Goal: Communication & Community: Answer question/provide support

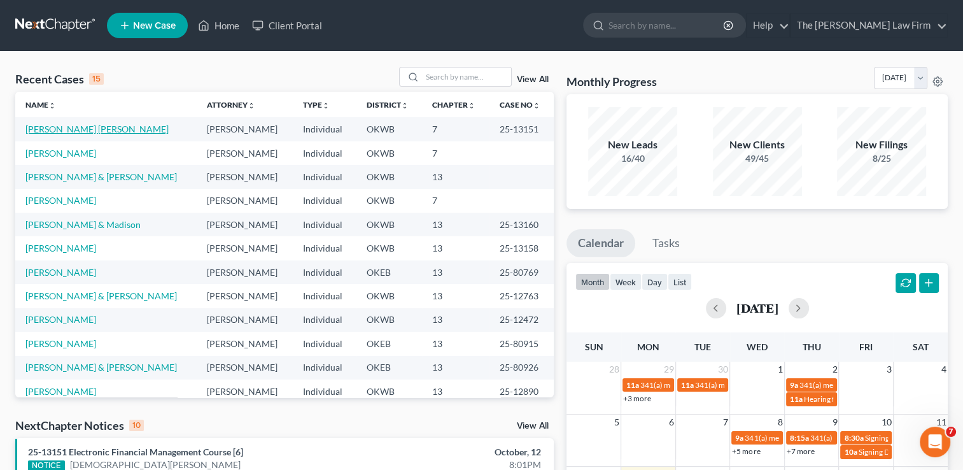
click at [84, 130] on link "[PERSON_NAME] [PERSON_NAME]" at bounding box center [96, 128] width 143 height 11
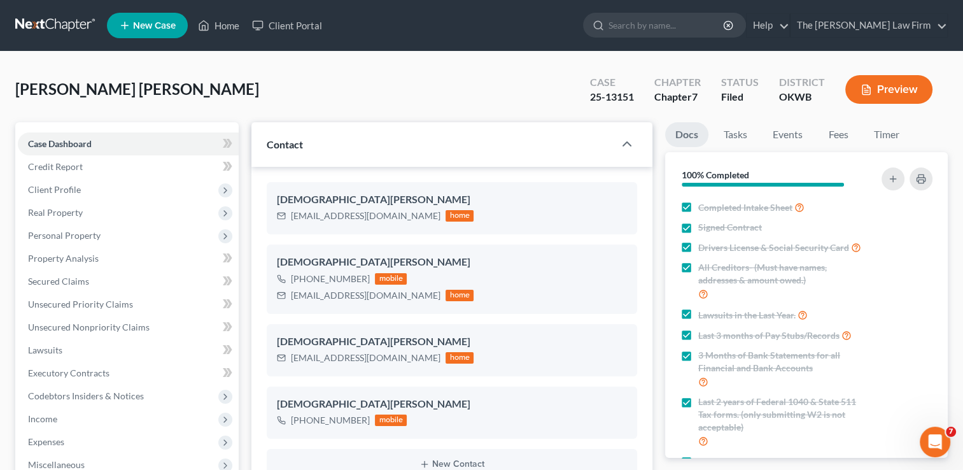
scroll to position [1955, 0]
click at [793, 134] on link "Events" at bounding box center [787, 134] width 50 height 25
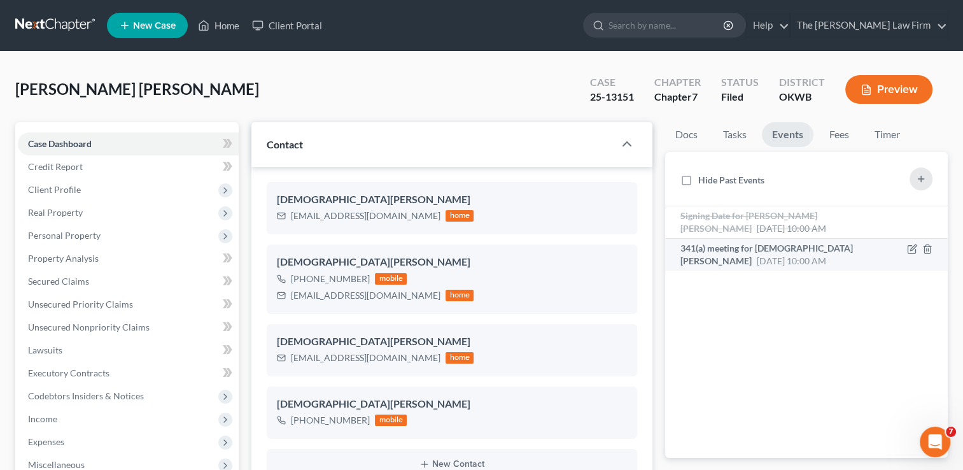
click at [794, 255] on span "[DATE] 10:00 AM" at bounding box center [791, 260] width 69 height 11
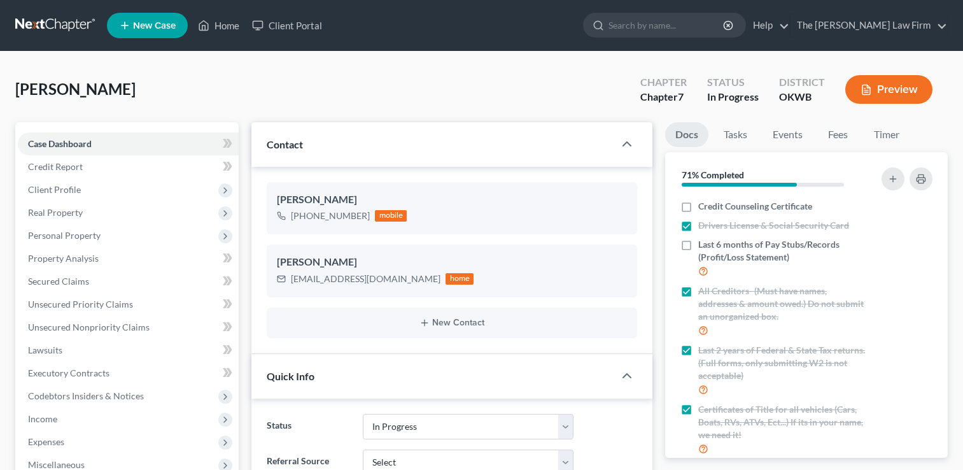
select select "4"
select select "0"
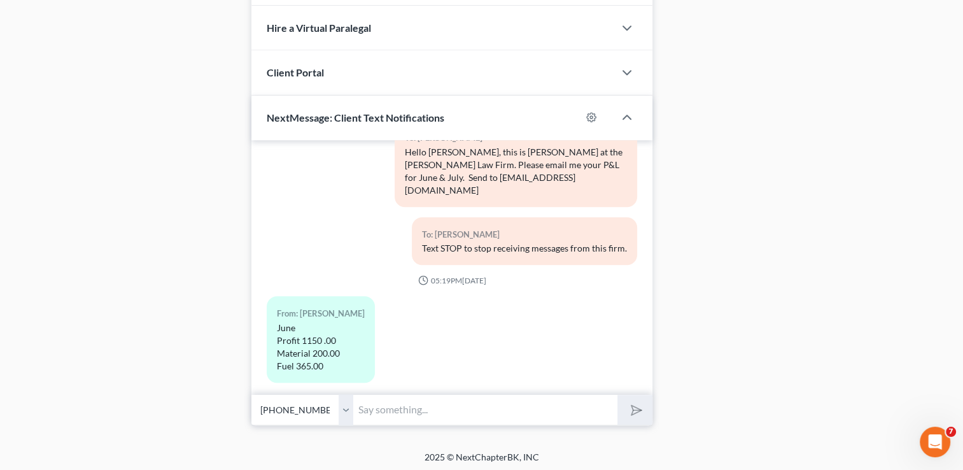
scroll to position [56, 0]
click at [400, 406] on input "text" at bounding box center [485, 409] width 264 height 31
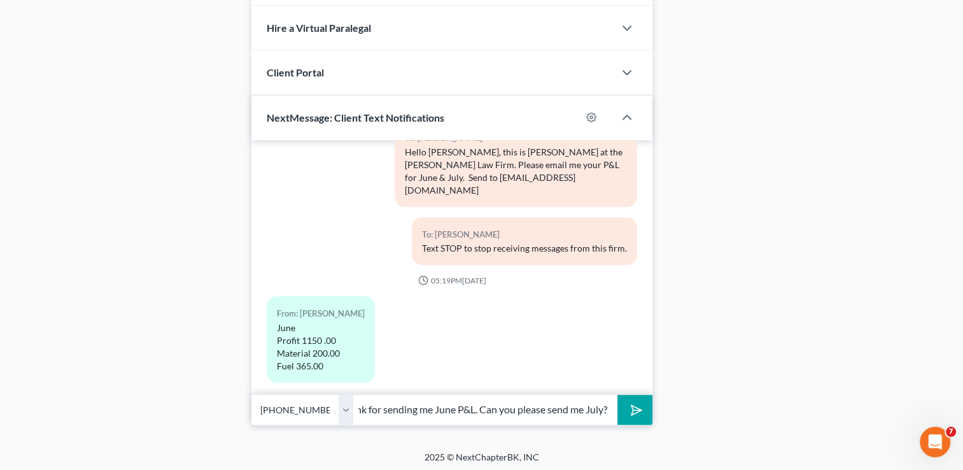
scroll to position [0, 23]
type input "Thank for sending me June P&L. Can you please send me July?"
click at [644, 414] on button "submit" at bounding box center [634, 410] width 35 height 30
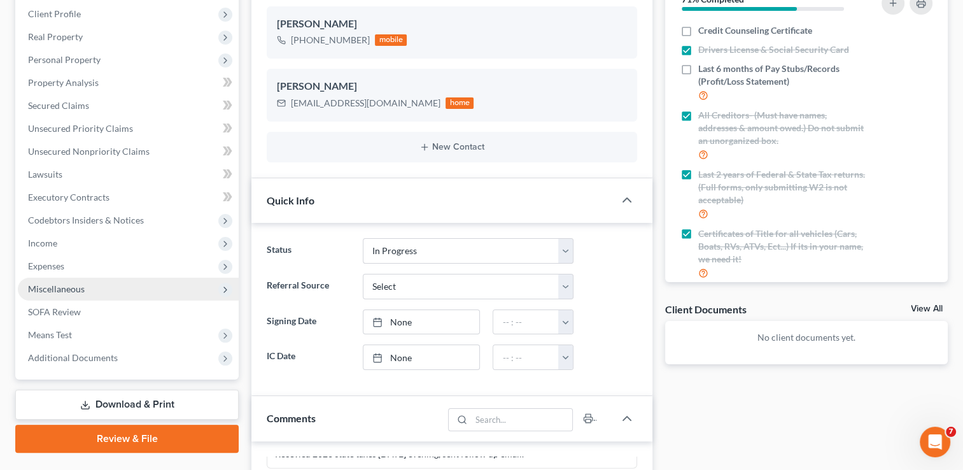
scroll to position [0, 0]
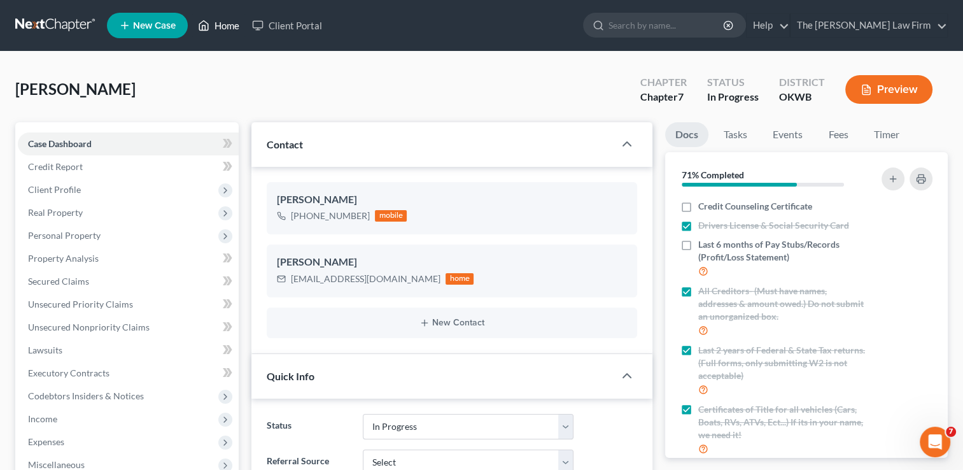
click at [230, 21] on link "Home" at bounding box center [219, 25] width 54 height 23
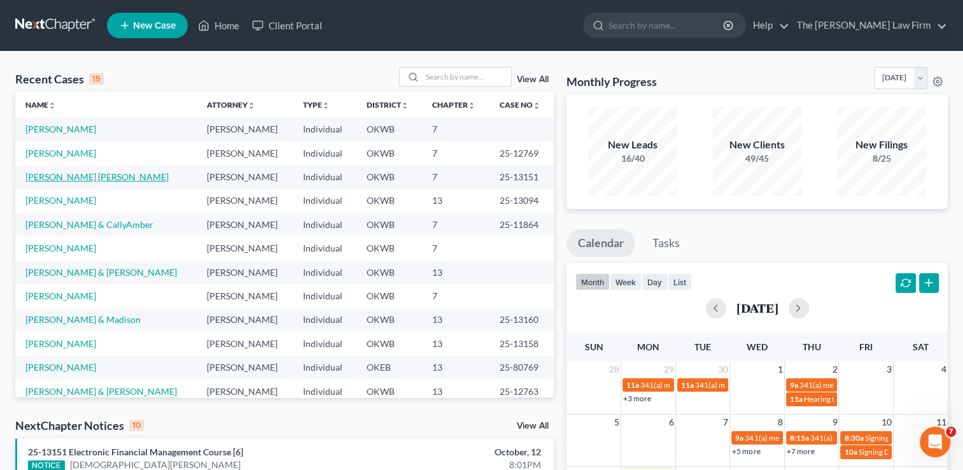
click at [78, 181] on link "[PERSON_NAME] [PERSON_NAME]" at bounding box center [96, 176] width 143 height 11
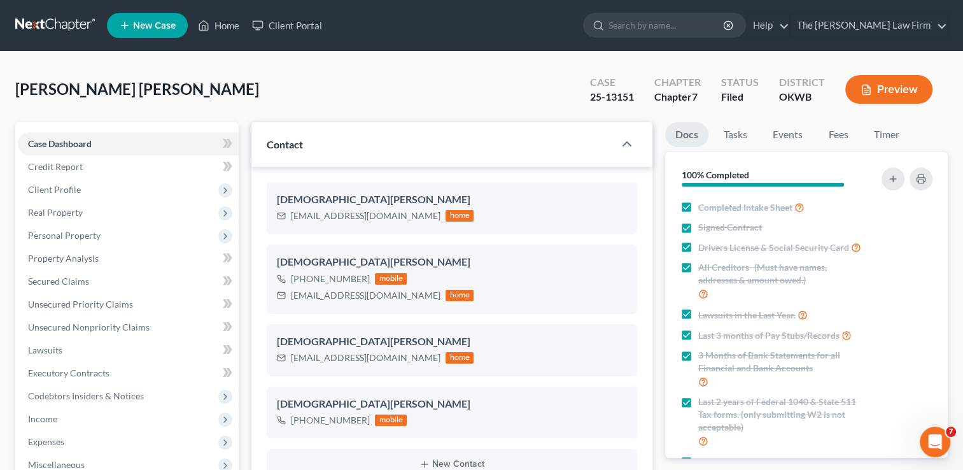
scroll to position [1955, 0]
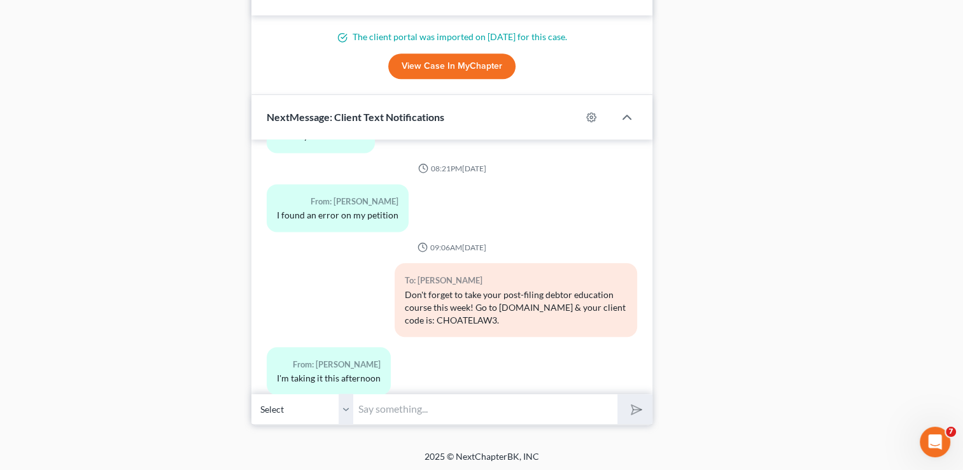
click at [448, 403] on input "text" at bounding box center [485, 408] width 264 height 31
type input "I got your certificate. Thank you"
click at [639, 410] on icon "submit" at bounding box center [633, 409] width 13 height 13
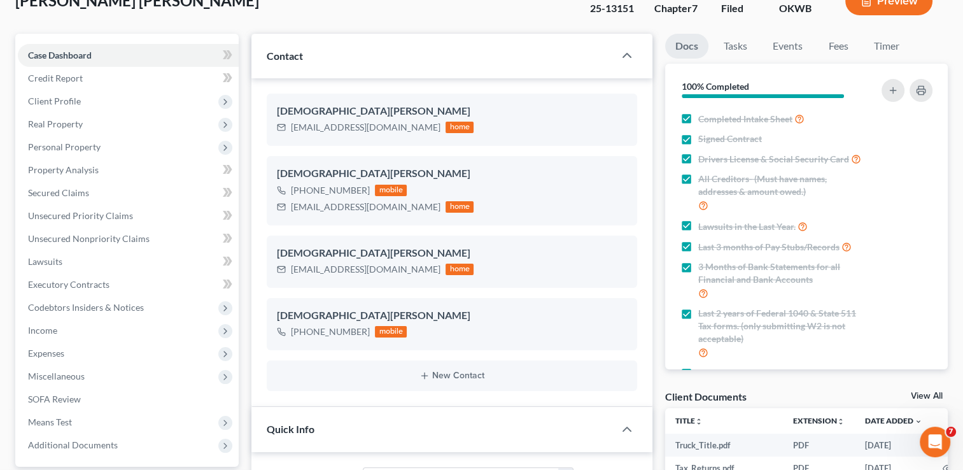
scroll to position [318, 0]
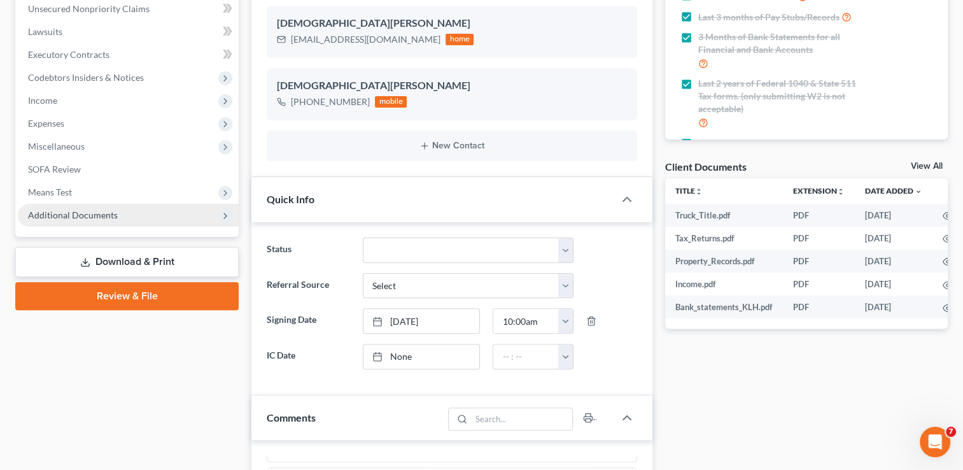
click at [88, 214] on span "Additional Documents" at bounding box center [73, 214] width 90 height 11
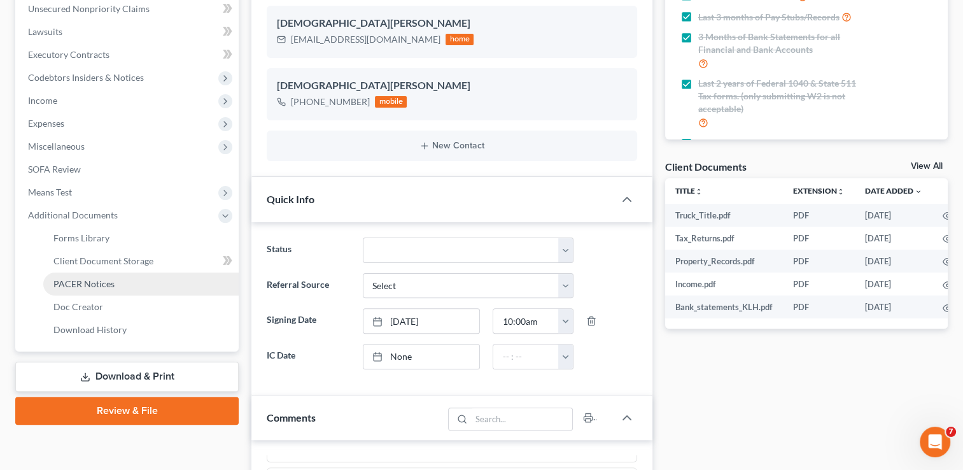
click at [108, 288] on span "PACER Notices" at bounding box center [83, 283] width 61 height 11
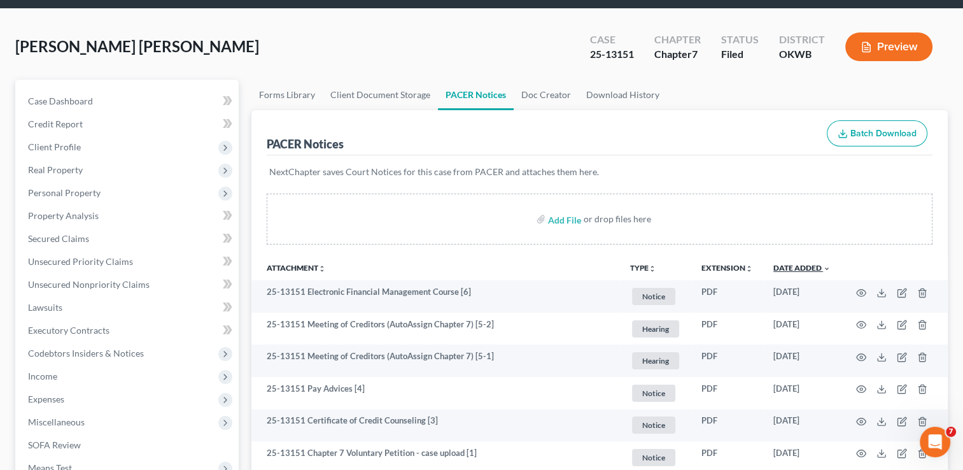
scroll to position [64, 0]
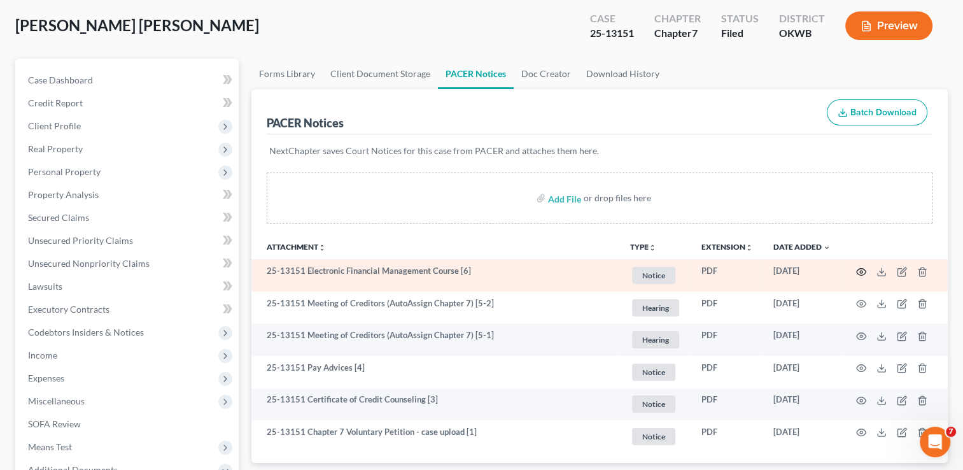
click at [861, 270] on circle "button" at bounding box center [861, 271] width 3 height 3
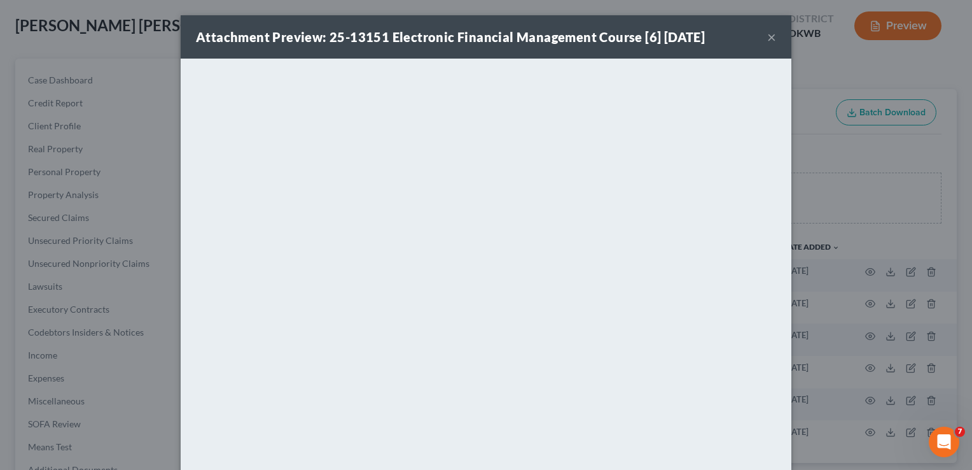
click at [768, 41] on button "×" at bounding box center [772, 36] width 9 height 15
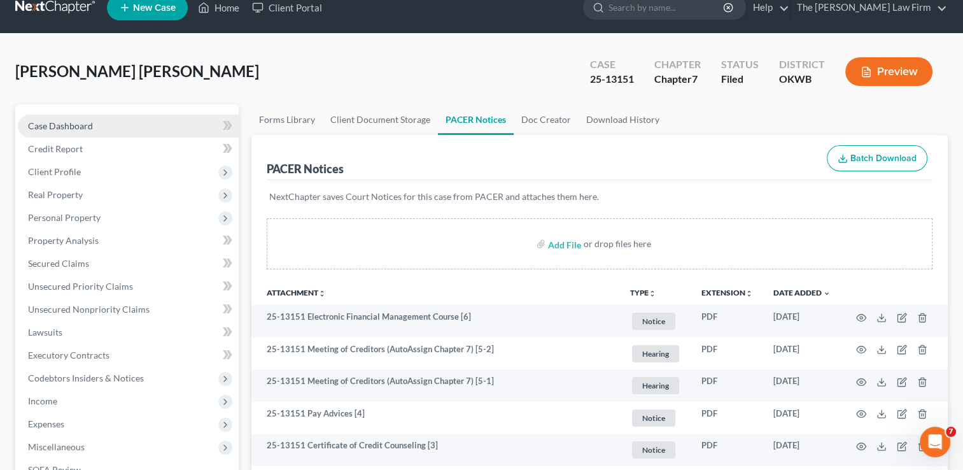
scroll to position [0, 0]
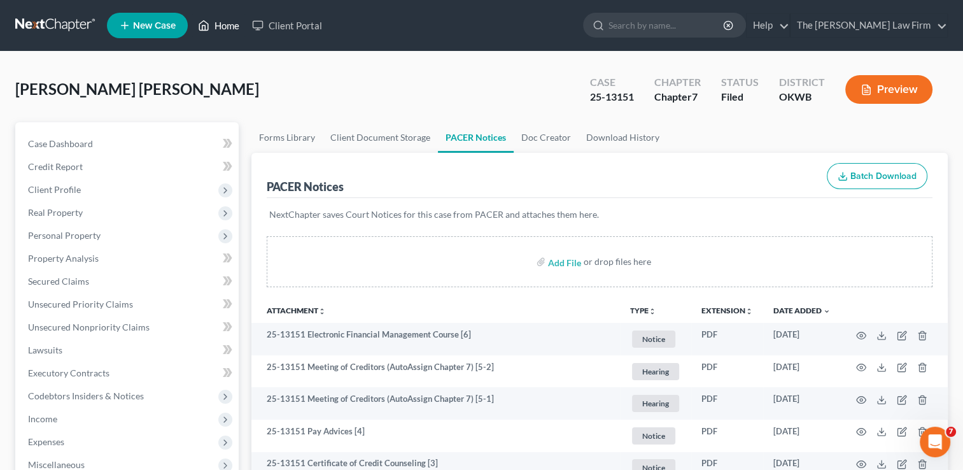
click at [225, 27] on link "Home" at bounding box center [219, 25] width 54 height 23
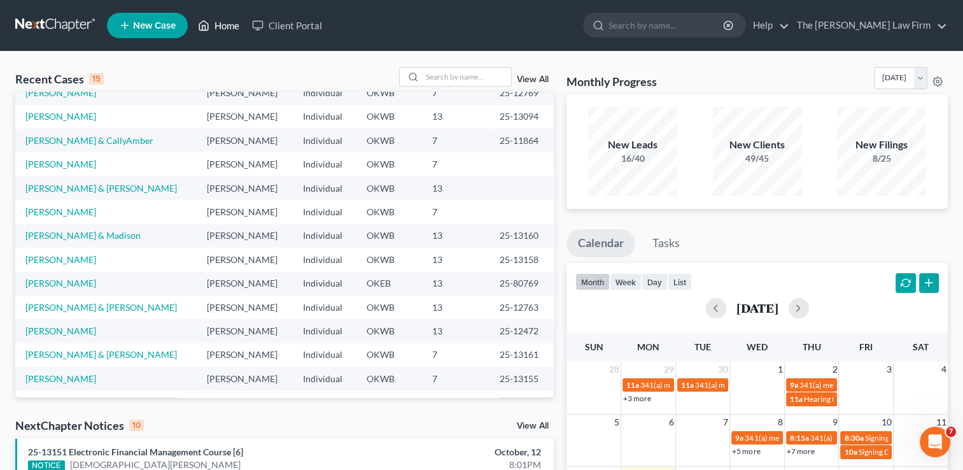
scroll to position [87, 0]
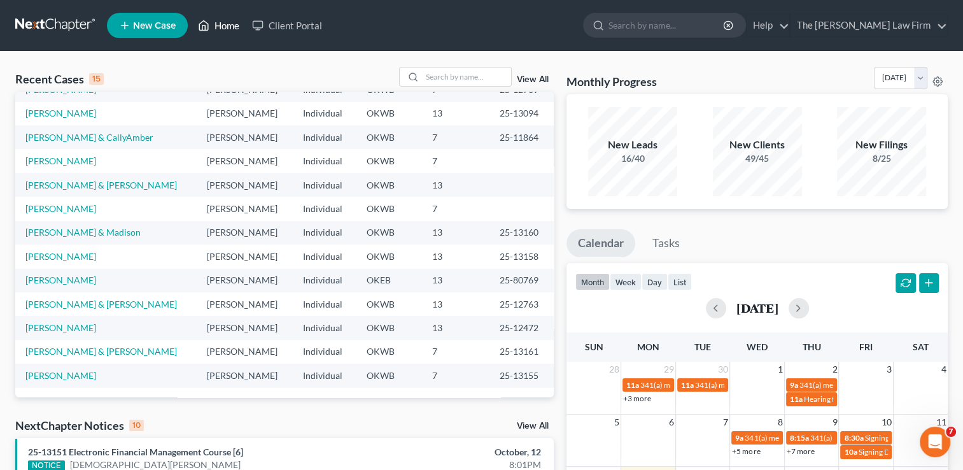
click at [234, 31] on link "Home" at bounding box center [219, 25] width 54 height 23
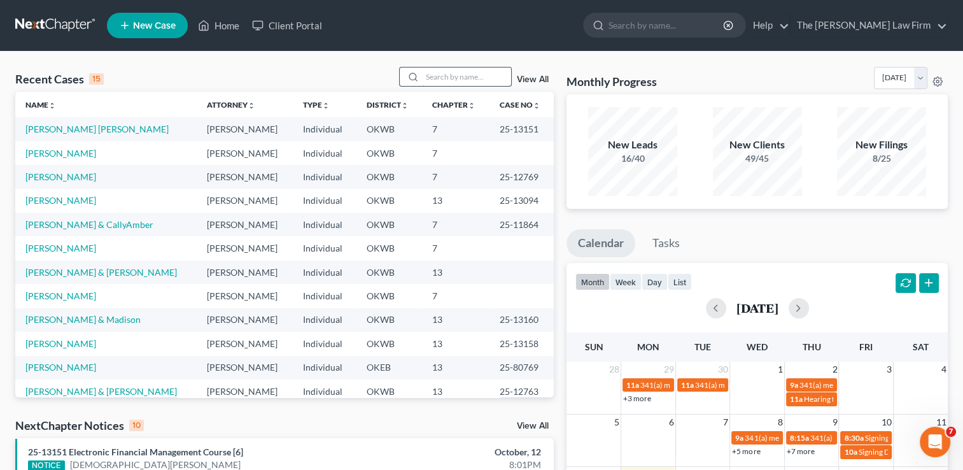
click at [464, 75] on input "search" at bounding box center [466, 76] width 89 height 18
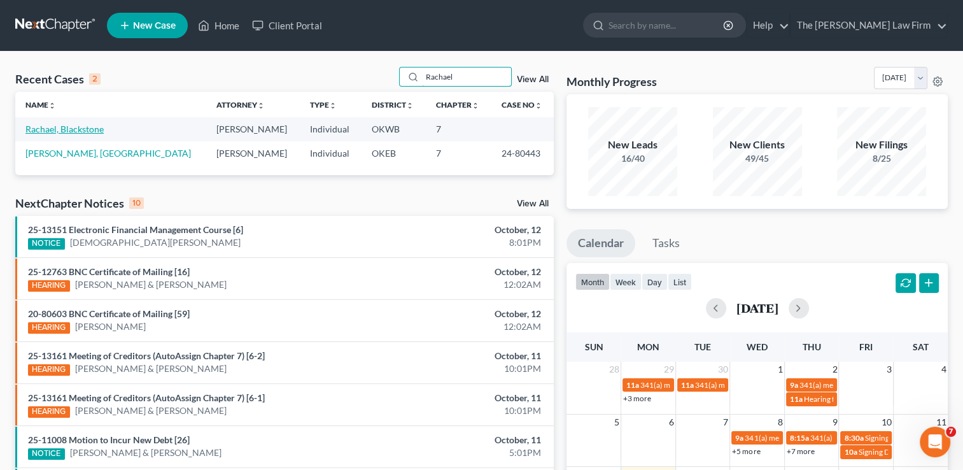
type input "Rachael"
click at [87, 129] on link "Rachael, Blackstone" at bounding box center [64, 128] width 78 height 11
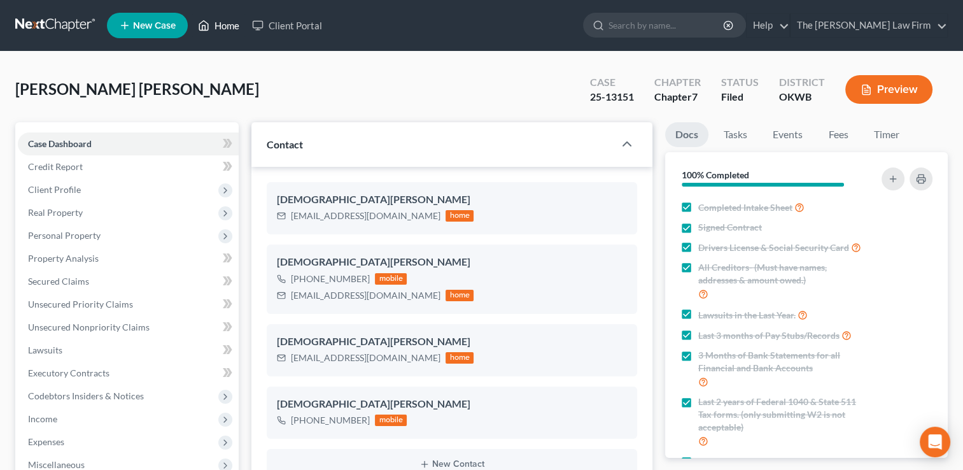
scroll to position [2035, 0]
click at [221, 26] on link "Home" at bounding box center [219, 25] width 54 height 23
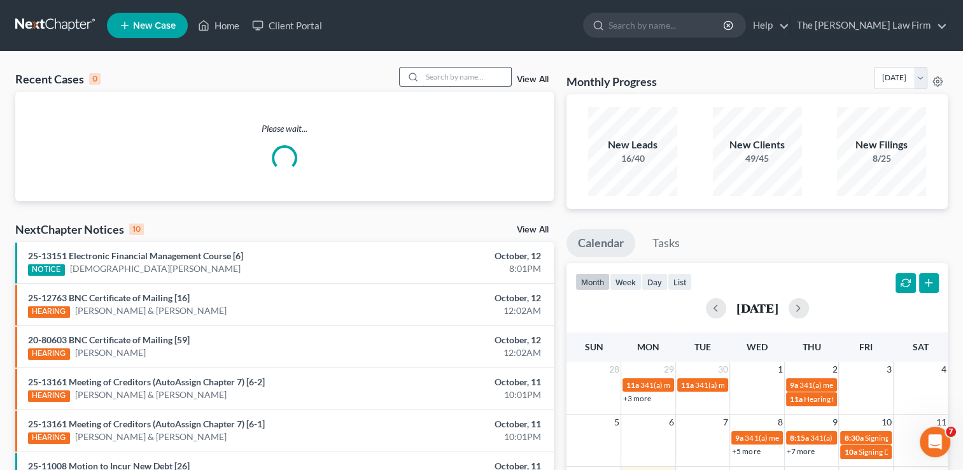
click at [482, 78] on input "search" at bounding box center [466, 76] width 89 height 18
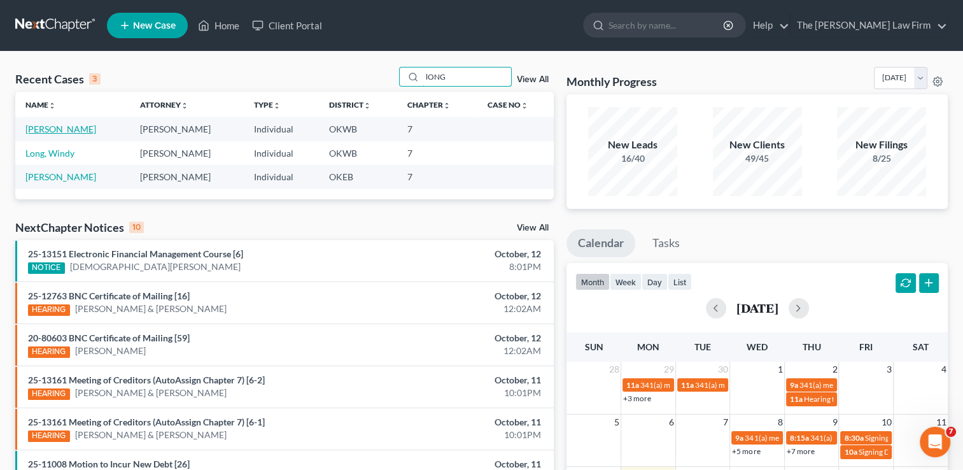
type input "lONG"
click at [53, 129] on link "Long, Joe" at bounding box center [60, 128] width 71 height 11
select select "2"
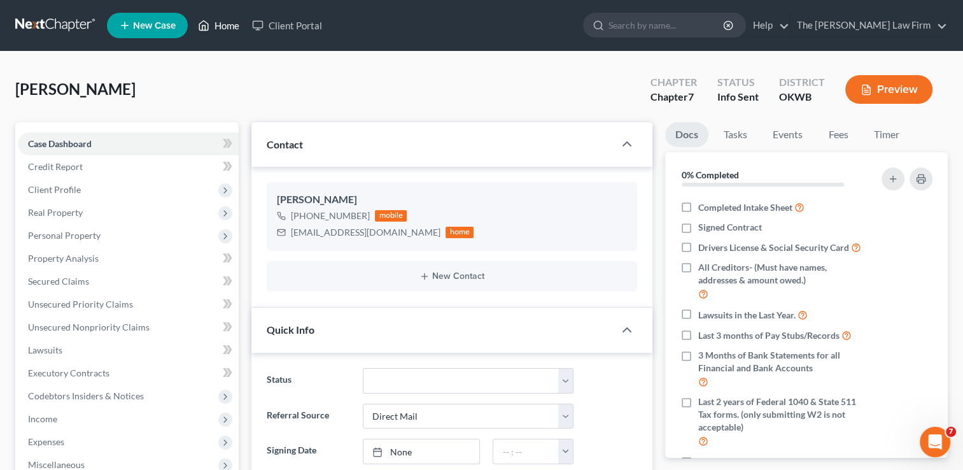
click at [216, 27] on link "Home" at bounding box center [219, 25] width 54 height 23
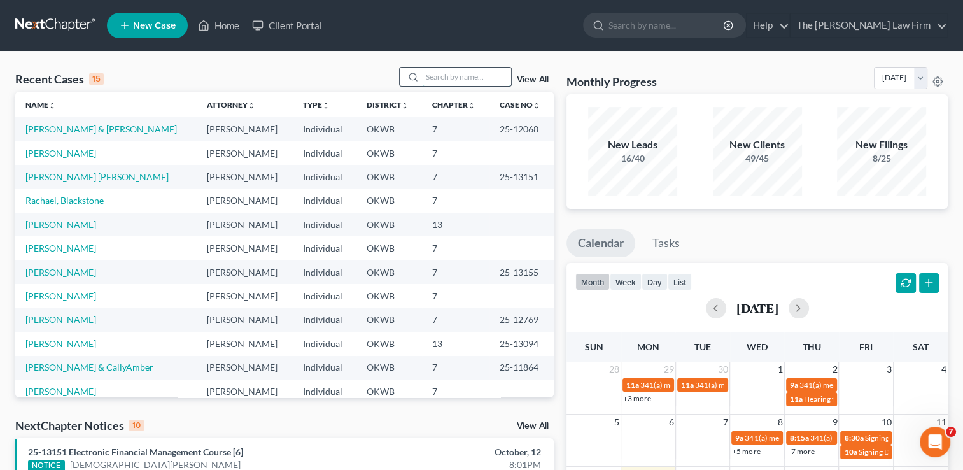
click at [467, 75] on input "search" at bounding box center [466, 76] width 89 height 18
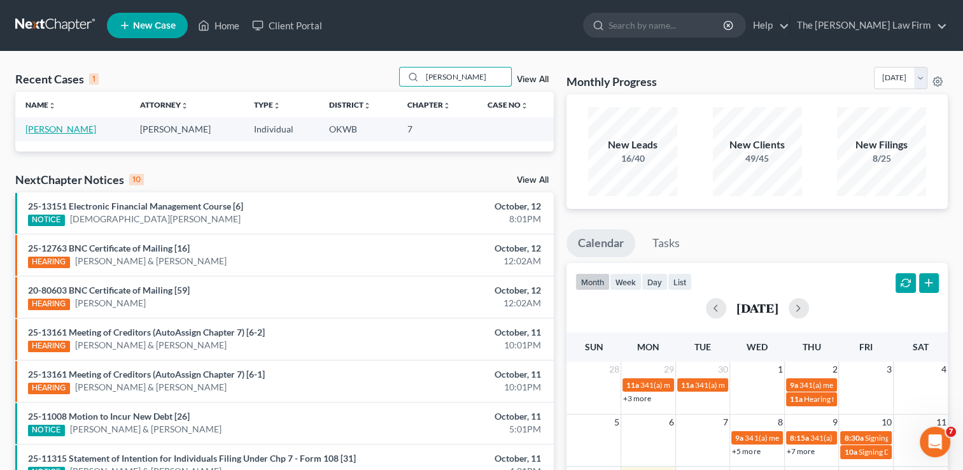
type input "Roebuck"
click at [63, 130] on link "Roebuck, Roy" at bounding box center [60, 128] width 71 height 11
select select "1"
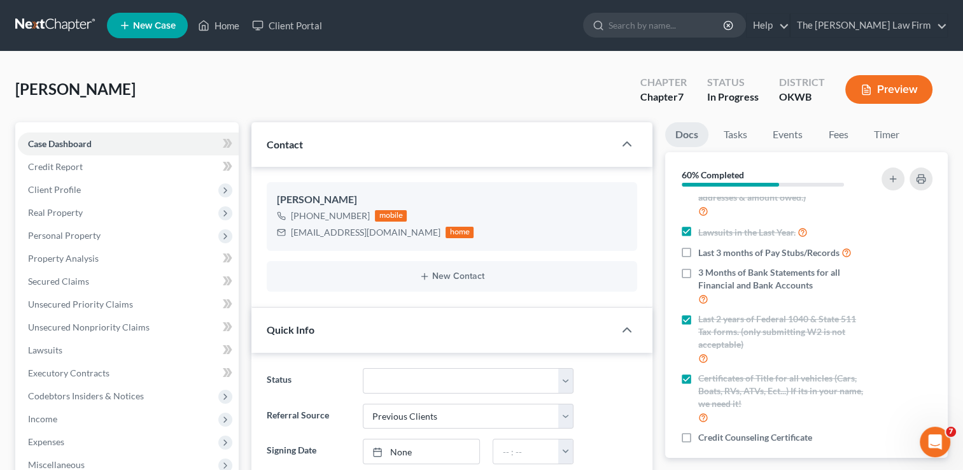
scroll to position [105, 0]
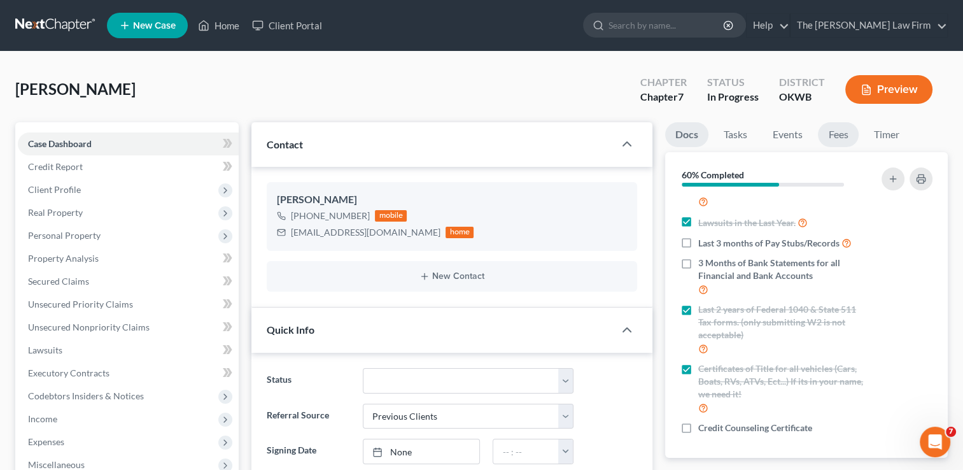
click at [832, 132] on link "Fees" at bounding box center [838, 134] width 41 height 25
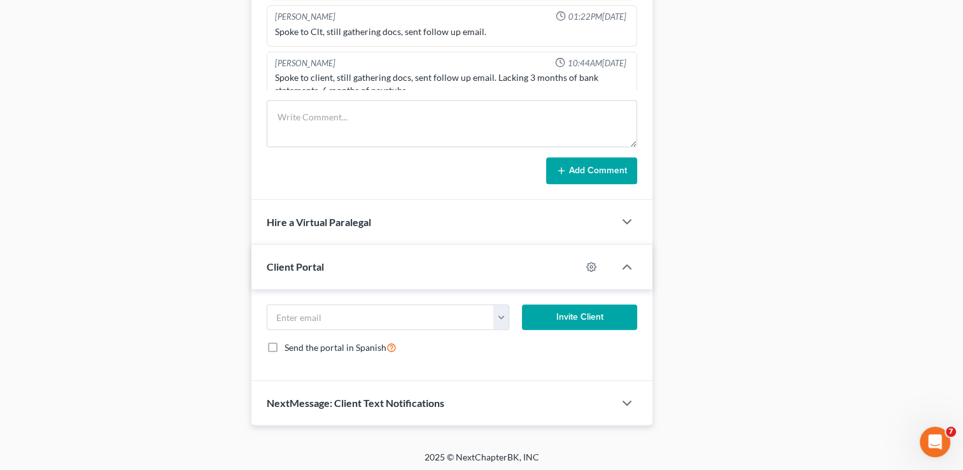
scroll to position [700, 0]
click at [628, 400] on polyline "button" at bounding box center [627, 402] width 8 height 4
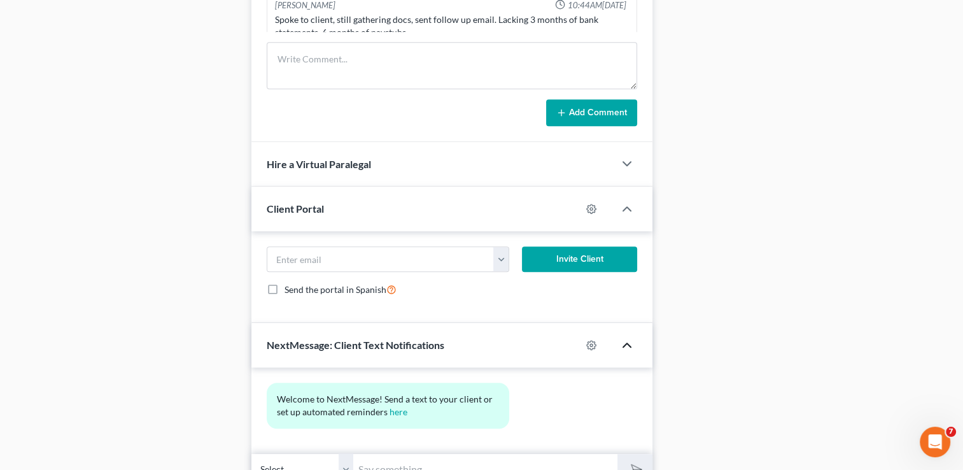
scroll to position [817, 0]
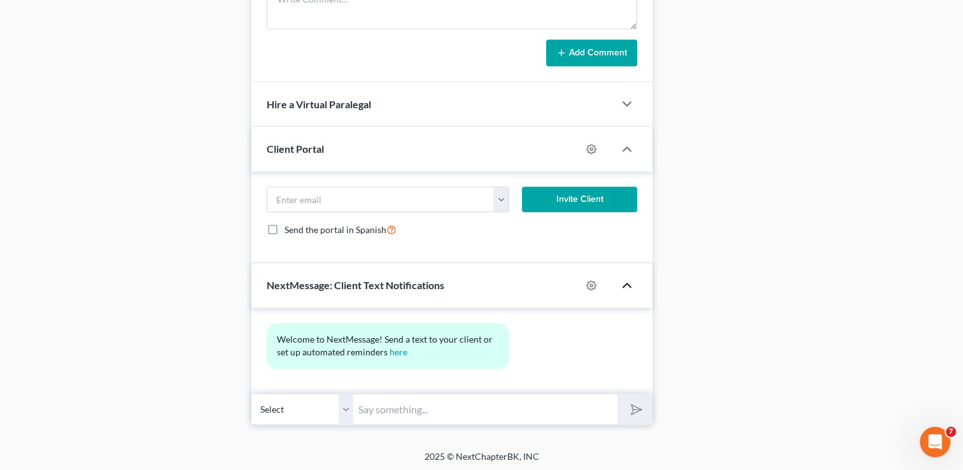
click at [529, 408] on input "text" at bounding box center [485, 408] width 264 height 31
type input "Hello Roy, this is Shelby at the Choate Law Firm, please email 3 most current m…"
click at [639, 403] on icon "submit" at bounding box center [633, 409] width 13 height 13
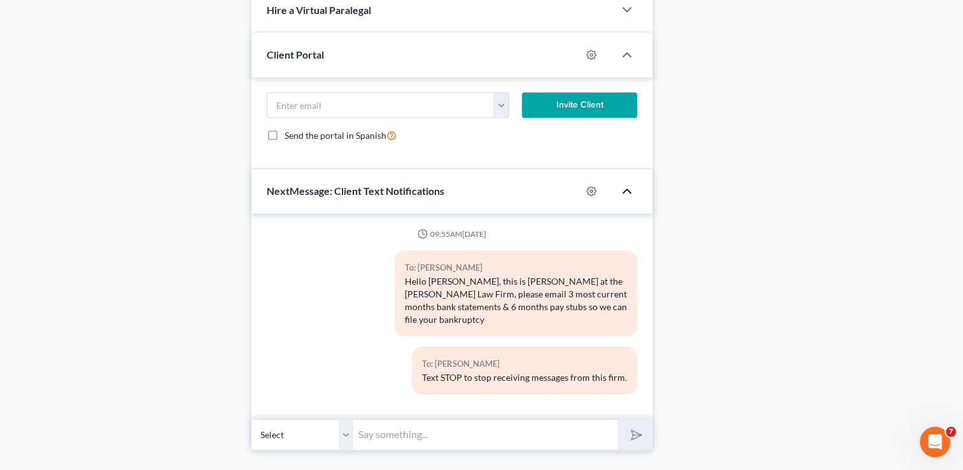
scroll to position [924, 0]
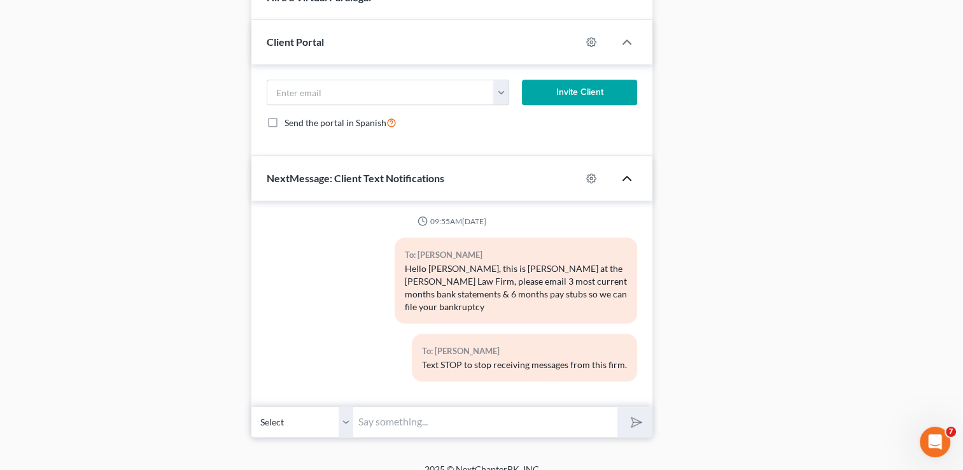
click at [528, 409] on input "text" at bounding box center [485, 421] width 264 height 31
type input "You can email them to shelbyn@chapter7ok.com. Thank you"
click at [644, 408] on button "submit" at bounding box center [634, 422] width 35 height 30
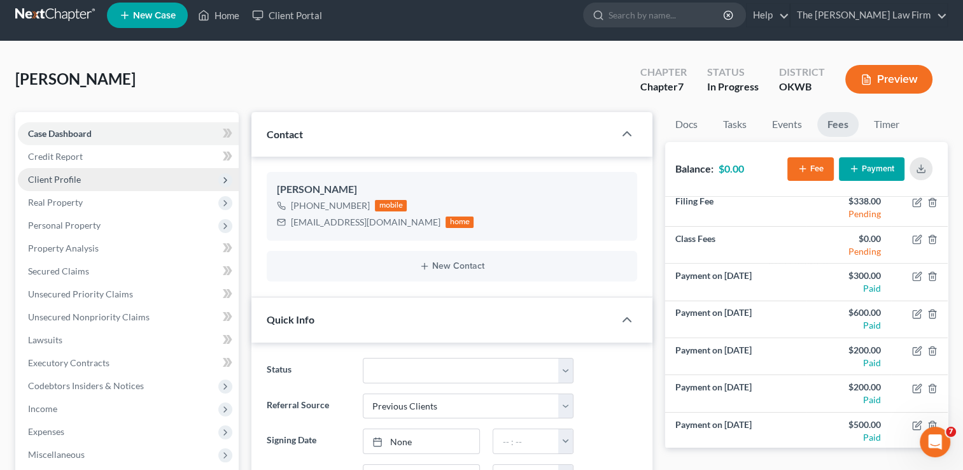
scroll to position [0, 0]
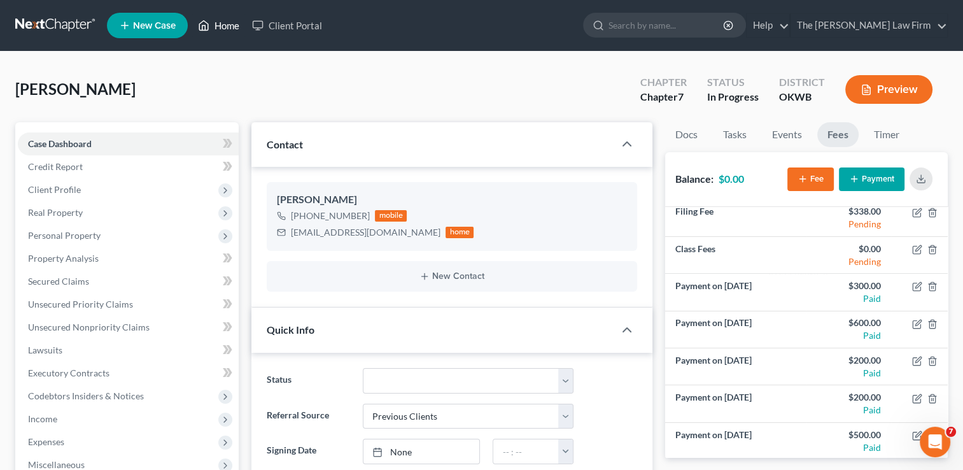
click at [229, 24] on link "Home" at bounding box center [219, 25] width 54 height 23
